Goal: Transaction & Acquisition: Book appointment/travel/reservation

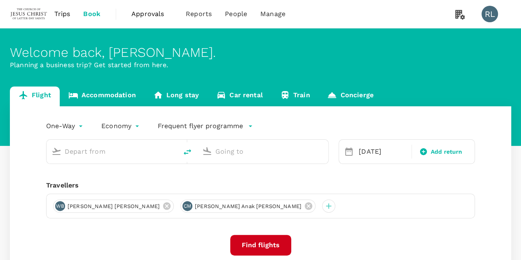
type input "Kuala Lumpur Intl ([GEOGRAPHIC_DATA])"
type input "Singapore Changi (SIN)"
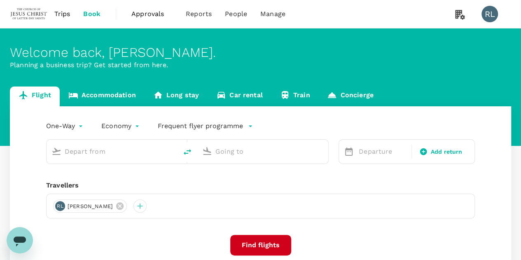
type input "Kuala Lumpur Intl (KUL)"
type input "Singapore Changi (SIN)"
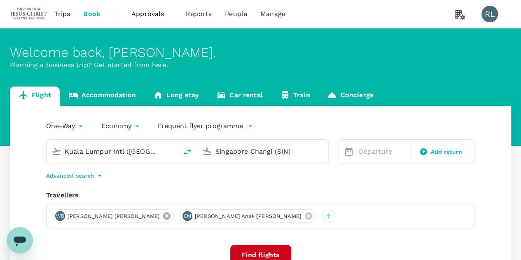
click at [162, 214] on icon at bounding box center [166, 215] width 9 height 9
click at [177, 215] on icon at bounding box center [181, 215] width 9 height 9
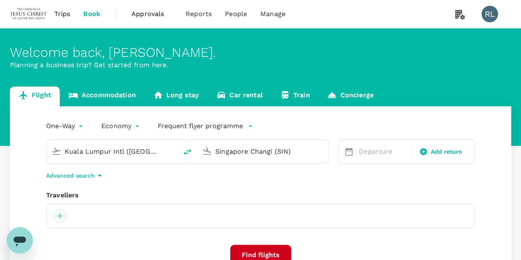
click at [59, 215] on div at bounding box center [59, 215] width 13 height 13
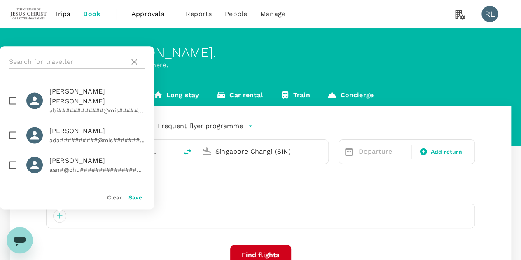
click at [57, 56] on input "text" at bounding box center [67, 61] width 117 height 13
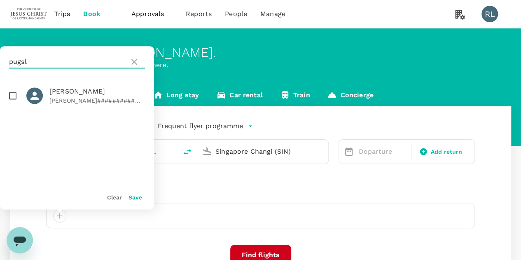
type input "pugsl"
click at [11, 96] on input "checkbox" at bounding box center [12, 95] width 17 height 17
checkbox input "true"
click at [138, 197] on button "Save" at bounding box center [135, 197] width 14 height 7
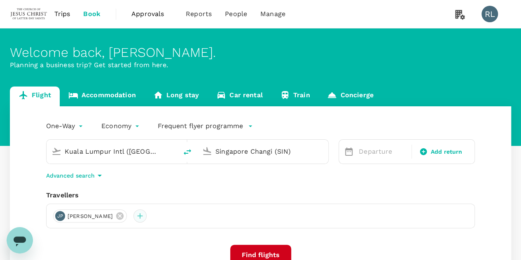
click at [147, 216] on div at bounding box center [139, 215] width 13 height 13
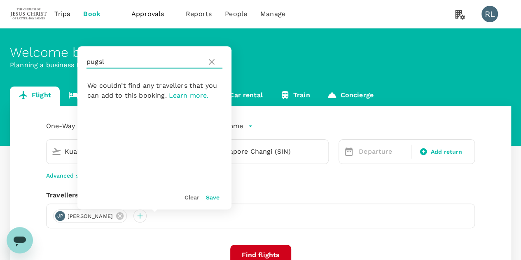
drag, startPoint x: 109, startPoint y: 61, endPoint x: 84, endPoint y: 61, distance: 25.1
click at [84, 61] on div "pugsl" at bounding box center [154, 61] width 154 height 31
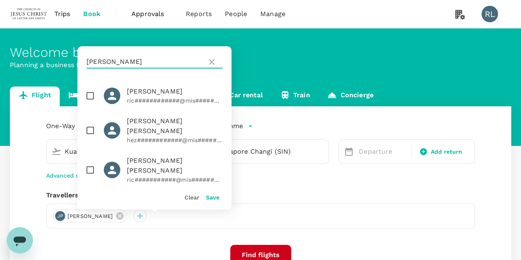
type input "richa"
click at [90, 96] on input "checkbox" at bounding box center [90, 95] width 17 height 17
checkbox input "true"
click at [210, 198] on button "Save" at bounding box center [213, 197] width 14 height 7
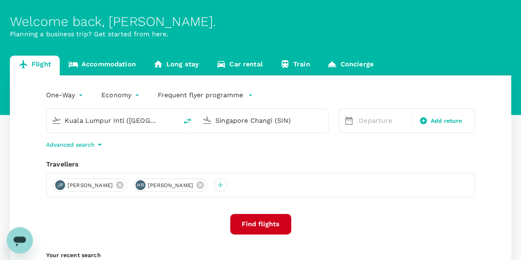
scroll to position [41, 0]
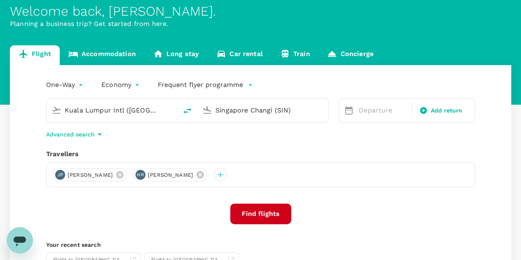
click at [140, 109] on input "Kuala Lumpur Intl (KUL)" at bounding box center [113, 110] width 96 height 13
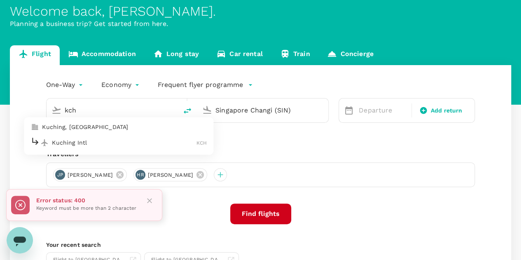
click at [92, 143] on p "Kuching Intl" at bounding box center [124, 142] width 144 height 8
type input "Kuching Intl (KCH)"
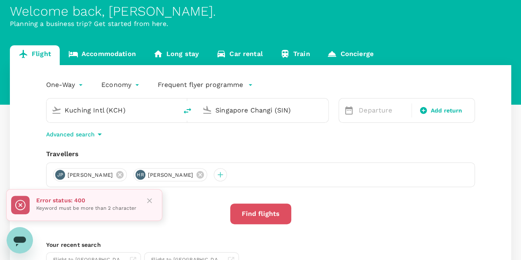
click at [267, 215] on button "Find flights" at bounding box center [260, 213] width 61 height 21
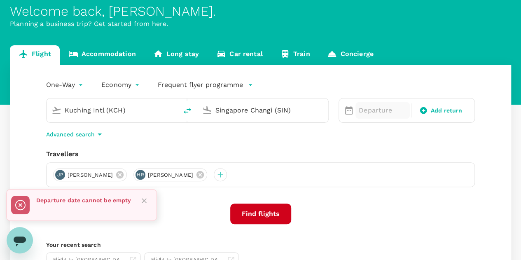
click at [365, 106] on p "Departure" at bounding box center [383, 110] width 48 height 10
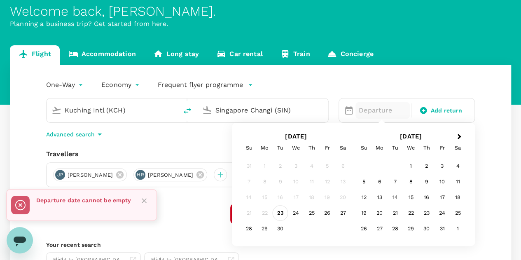
click at [280, 212] on div "23" at bounding box center [281, 213] width 16 height 16
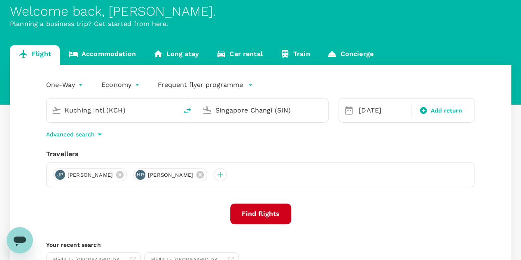
click at [264, 213] on button "Find flights" at bounding box center [260, 213] width 61 height 21
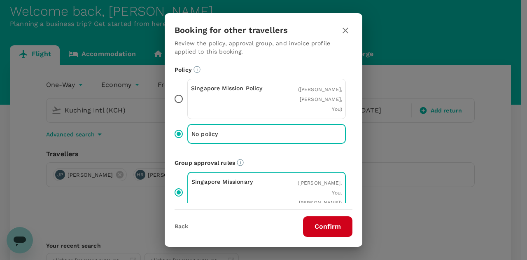
click at [332, 228] on button "Confirm" at bounding box center [327, 226] width 49 height 21
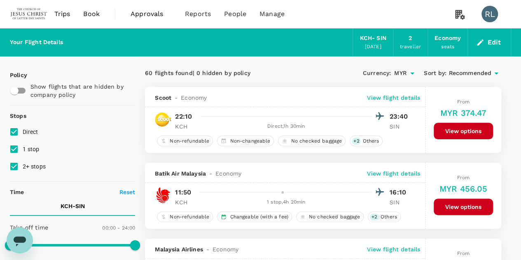
click at [491, 74] on icon at bounding box center [496, 73] width 10 height 10
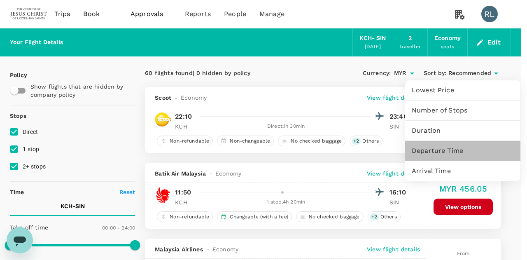
click at [417, 152] on span "Departure Time" at bounding box center [463, 151] width 102 height 10
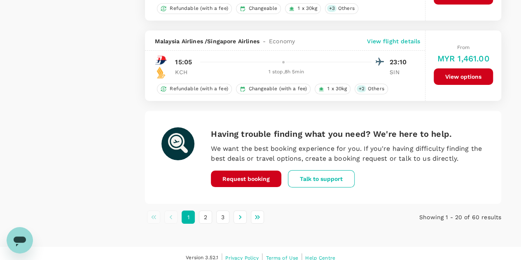
scroll to position [1524, 0]
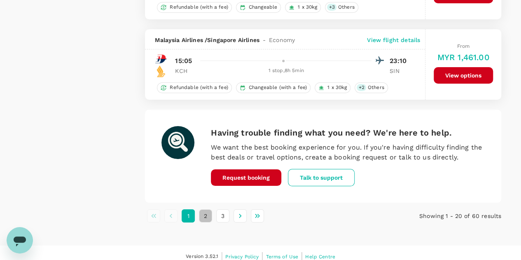
click at [204, 210] on button "2" at bounding box center [205, 215] width 13 height 13
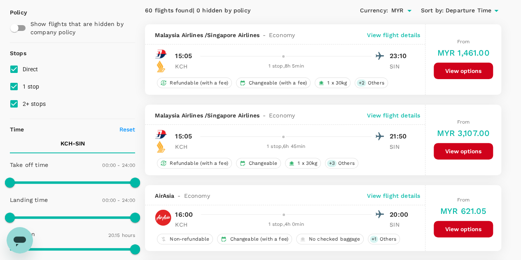
scroll to position [0, 0]
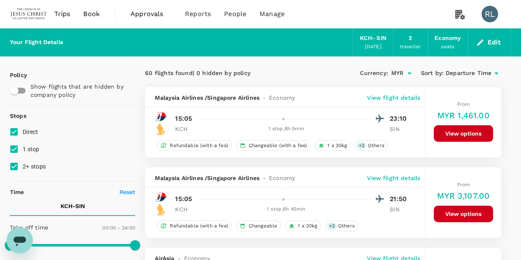
click at [461, 72] on span "Departure Time" at bounding box center [468, 73] width 46 height 9
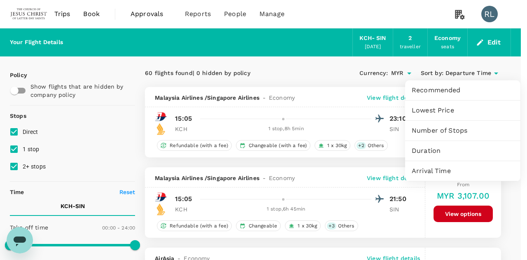
click at [439, 171] on span "Arrival Time" at bounding box center [463, 171] width 102 height 10
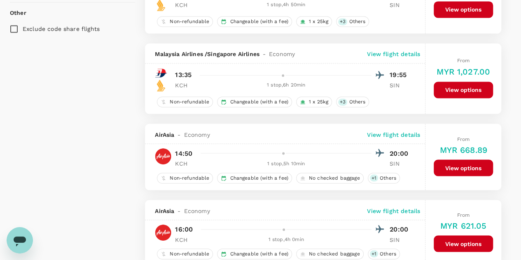
scroll to position [700, 0]
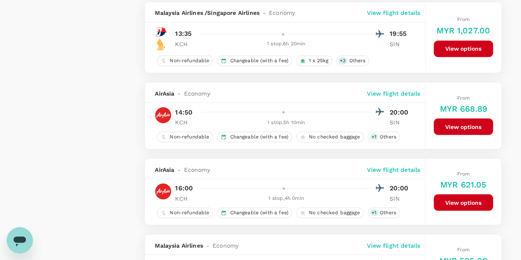
click at [393, 166] on p "View flight details" at bounding box center [393, 169] width 53 height 8
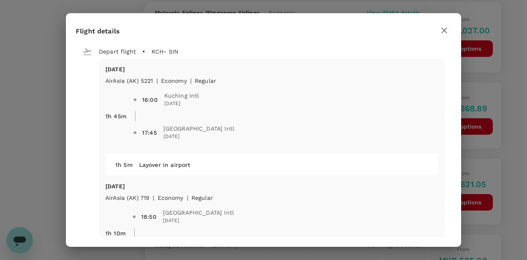
click at [444, 28] on icon "button" at bounding box center [444, 31] width 10 height 10
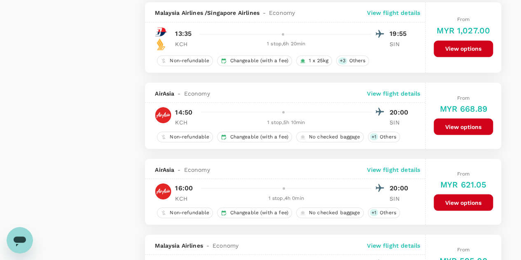
click at [391, 91] on p "View flight details" at bounding box center [393, 93] width 53 height 8
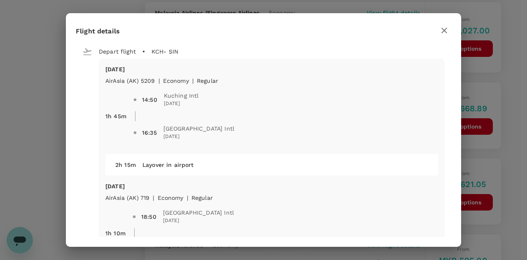
click at [445, 28] on icon "button" at bounding box center [444, 31] width 10 height 10
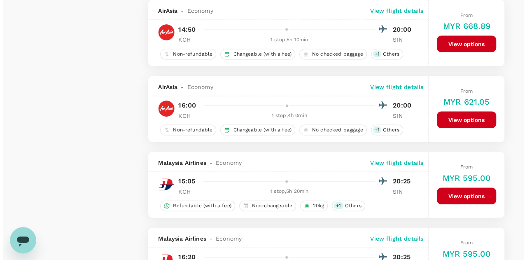
scroll to position [741, 0]
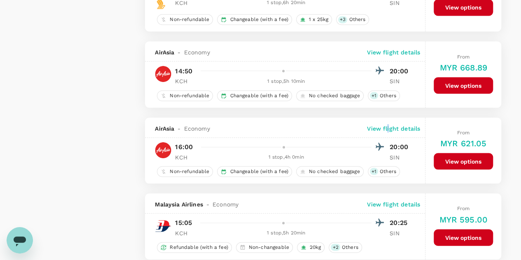
click at [388, 125] on p "View flight details" at bounding box center [393, 128] width 53 height 8
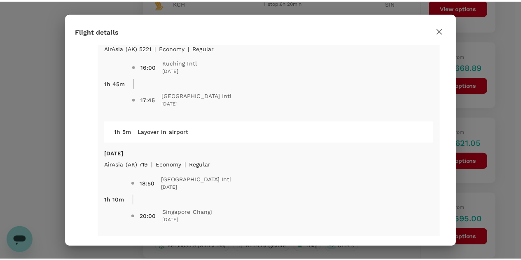
scroll to position [0, 0]
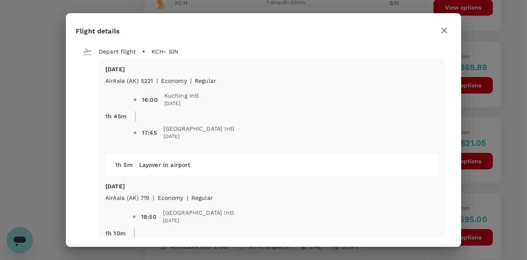
click at [446, 31] on icon "button" at bounding box center [444, 31] width 10 height 10
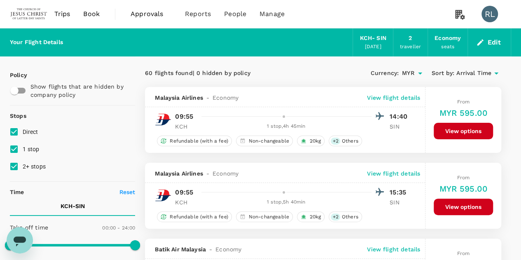
click at [474, 72] on span "Arrival Time" at bounding box center [473, 73] width 35 height 9
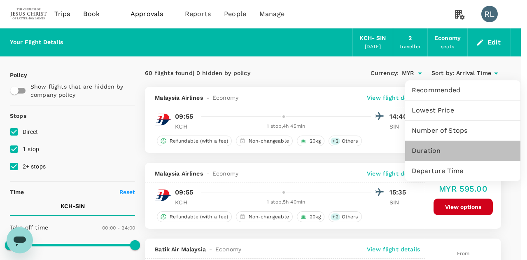
click at [434, 152] on span "Duration" at bounding box center [463, 151] width 102 height 10
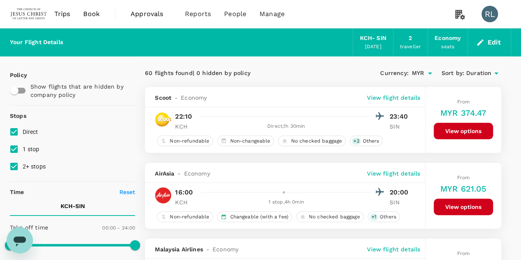
click at [483, 73] on span "Duration" at bounding box center [478, 73] width 25 height 9
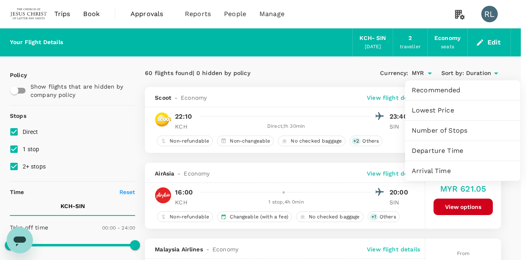
click at [442, 171] on span "Arrival Time" at bounding box center [463, 171] width 102 height 10
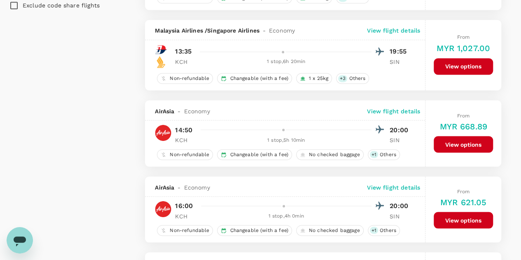
scroll to position [782, 0]
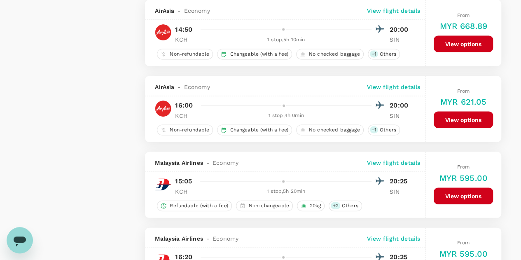
click at [456, 116] on button "View options" at bounding box center [462, 120] width 59 height 16
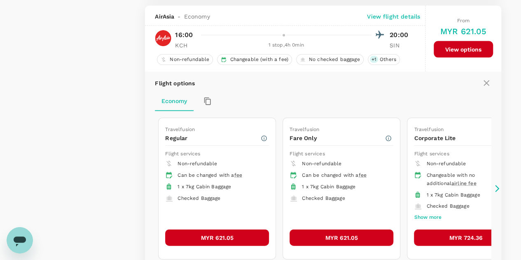
scroll to position [855, 0]
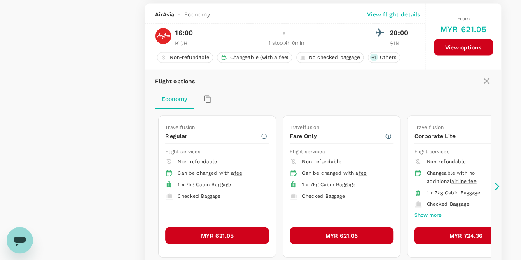
click at [232, 229] on button "MYR 621.05" at bounding box center [217, 235] width 104 height 16
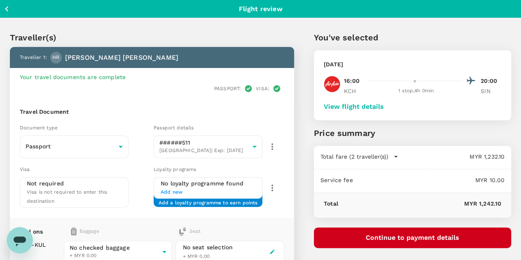
click at [441, 239] on button "Continue to payment details" at bounding box center [412, 237] width 197 height 21
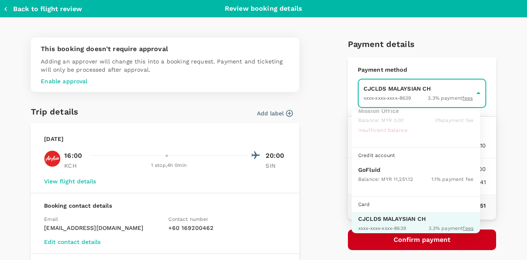
click at [376, 171] on p "GoFluid" at bounding box center [415, 169] width 115 height 8
type input "9b357727-6904-47bd-a44e-9a56bf7dfc7a"
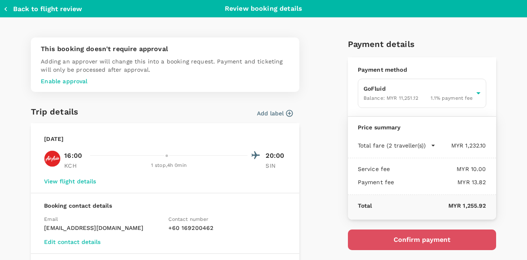
click at [408, 238] on button "Confirm payment" at bounding box center [422, 239] width 148 height 21
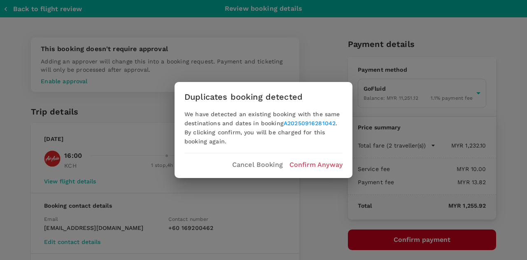
click at [312, 163] on p "Confirm Anyway" at bounding box center [315, 165] width 53 height 10
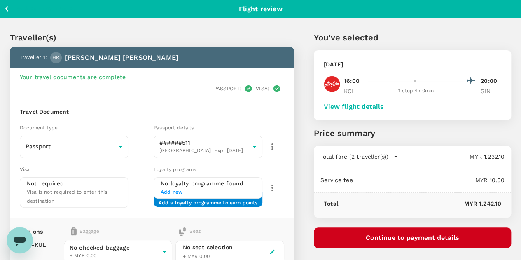
click at [8, 8] on icon "button" at bounding box center [7, 9] width 10 height 10
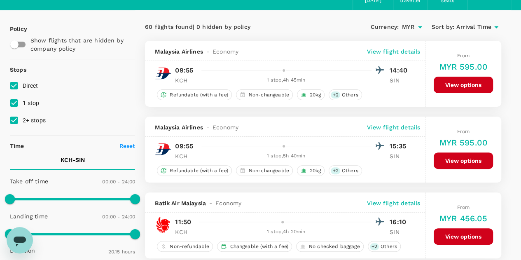
click at [468, 26] on span "Arrival Time" at bounding box center [473, 27] width 35 height 9
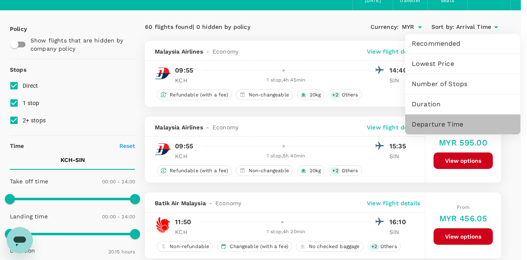
click at [436, 127] on span "Departure Time" at bounding box center [463, 124] width 102 height 10
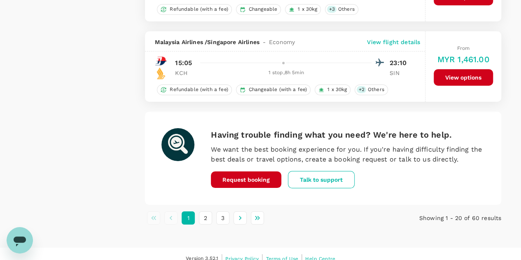
scroll to position [1524, 0]
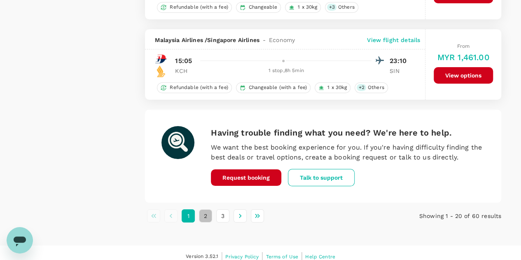
drag, startPoint x: 207, startPoint y: 207, endPoint x: 216, endPoint y: 198, distance: 12.8
click at [207, 209] on button "2" at bounding box center [205, 215] width 13 height 13
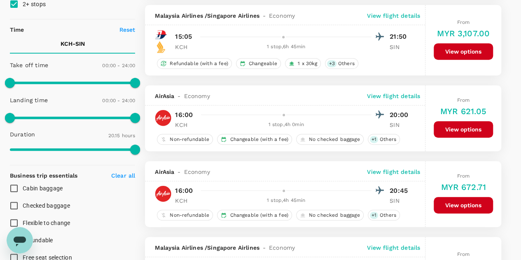
scroll to position [165, 0]
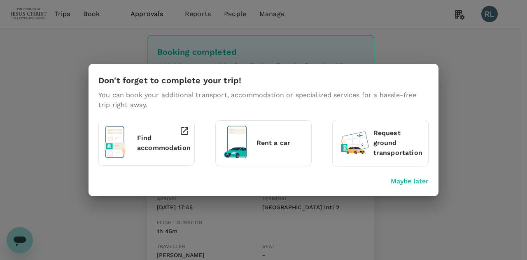
click at [416, 181] on p "Maybe later" at bounding box center [410, 181] width 38 height 10
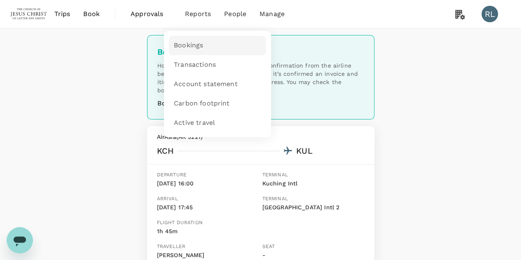
click at [179, 46] on span "Bookings" at bounding box center [188, 45] width 29 height 9
